Goal: Information Seeking & Learning: Learn about a topic

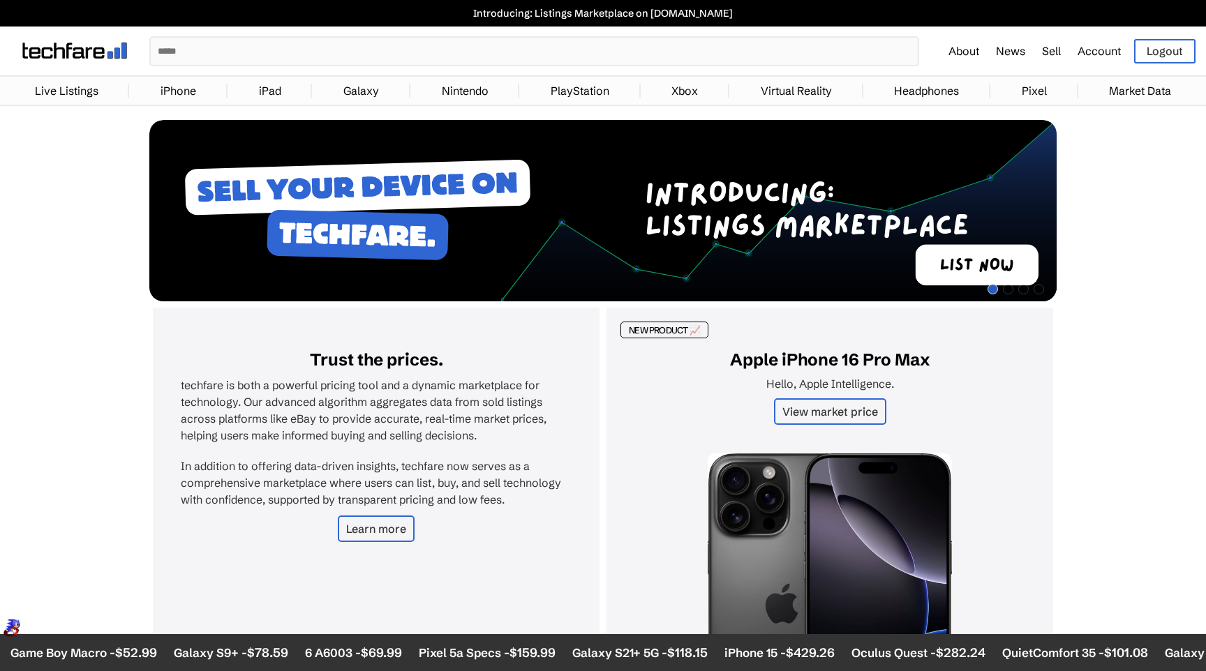
click at [182, 87] on link "iPhone" at bounding box center [179, 91] width 50 height 28
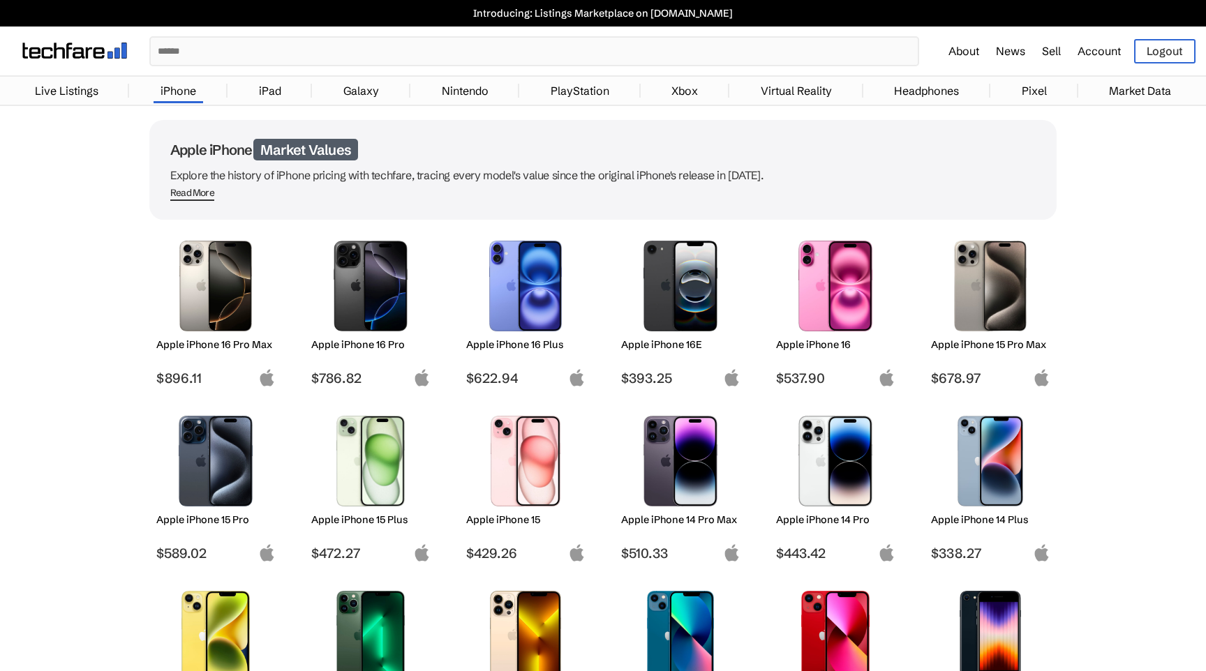
click at [227, 308] on img at bounding box center [216, 286] width 98 height 91
